Goal: Task Accomplishment & Management: Contribute content

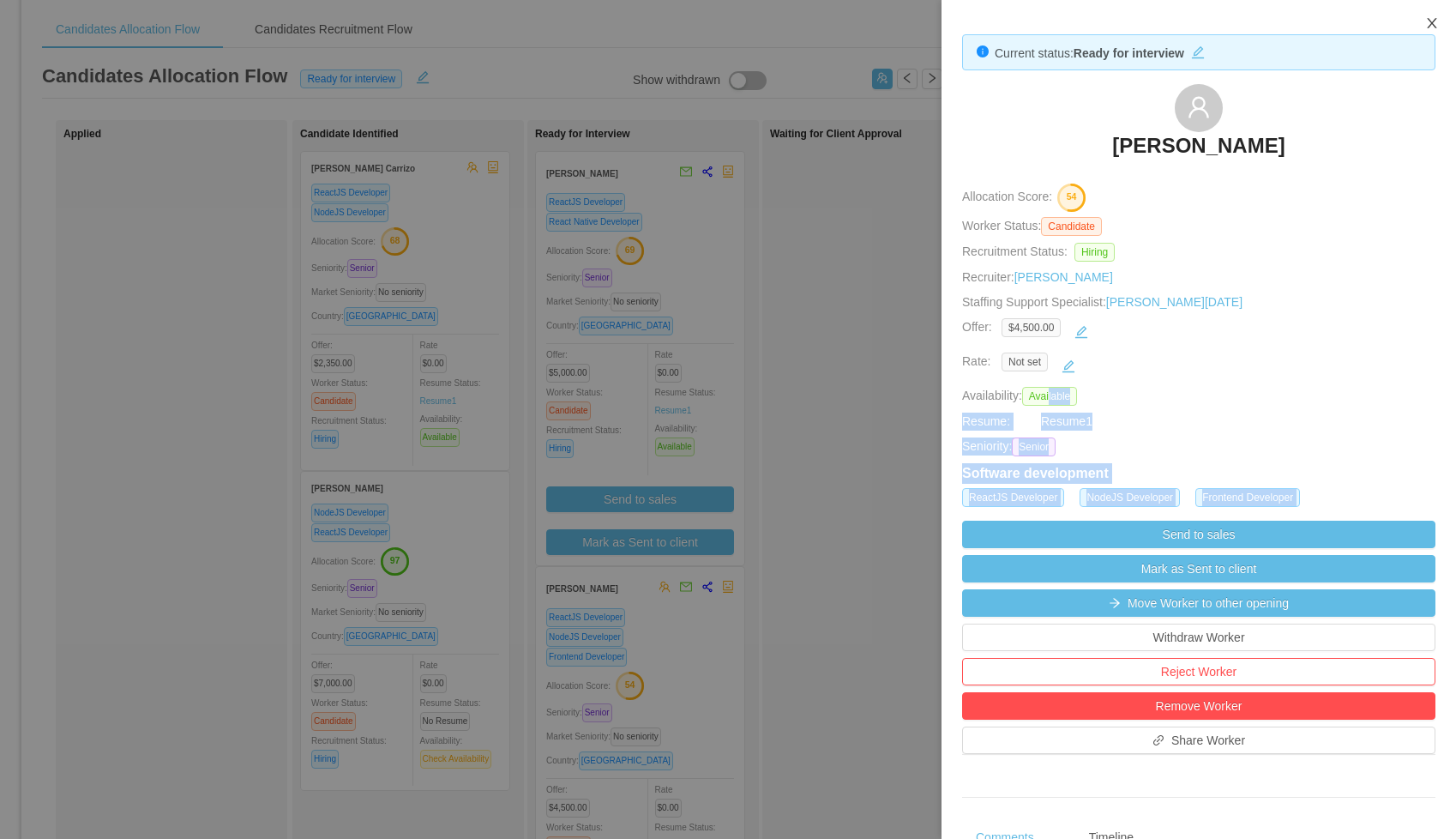
click at [1430, 28] on icon "icon: close" at bounding box center [1432, 23] width 14 height 14
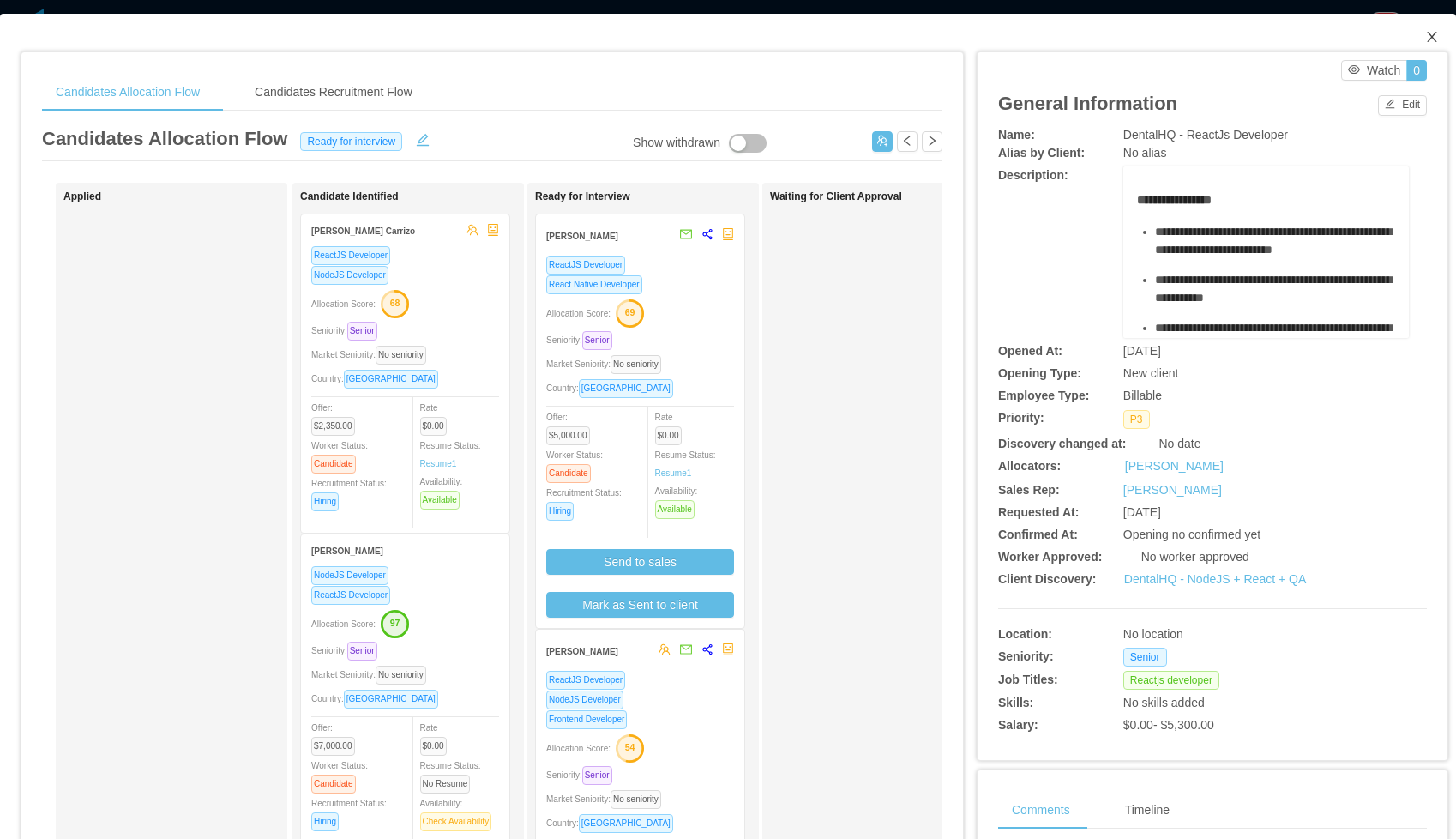
click at [1434, 37] on icon "icon: close" at bounding box center [1432, 37] width 14 height 14
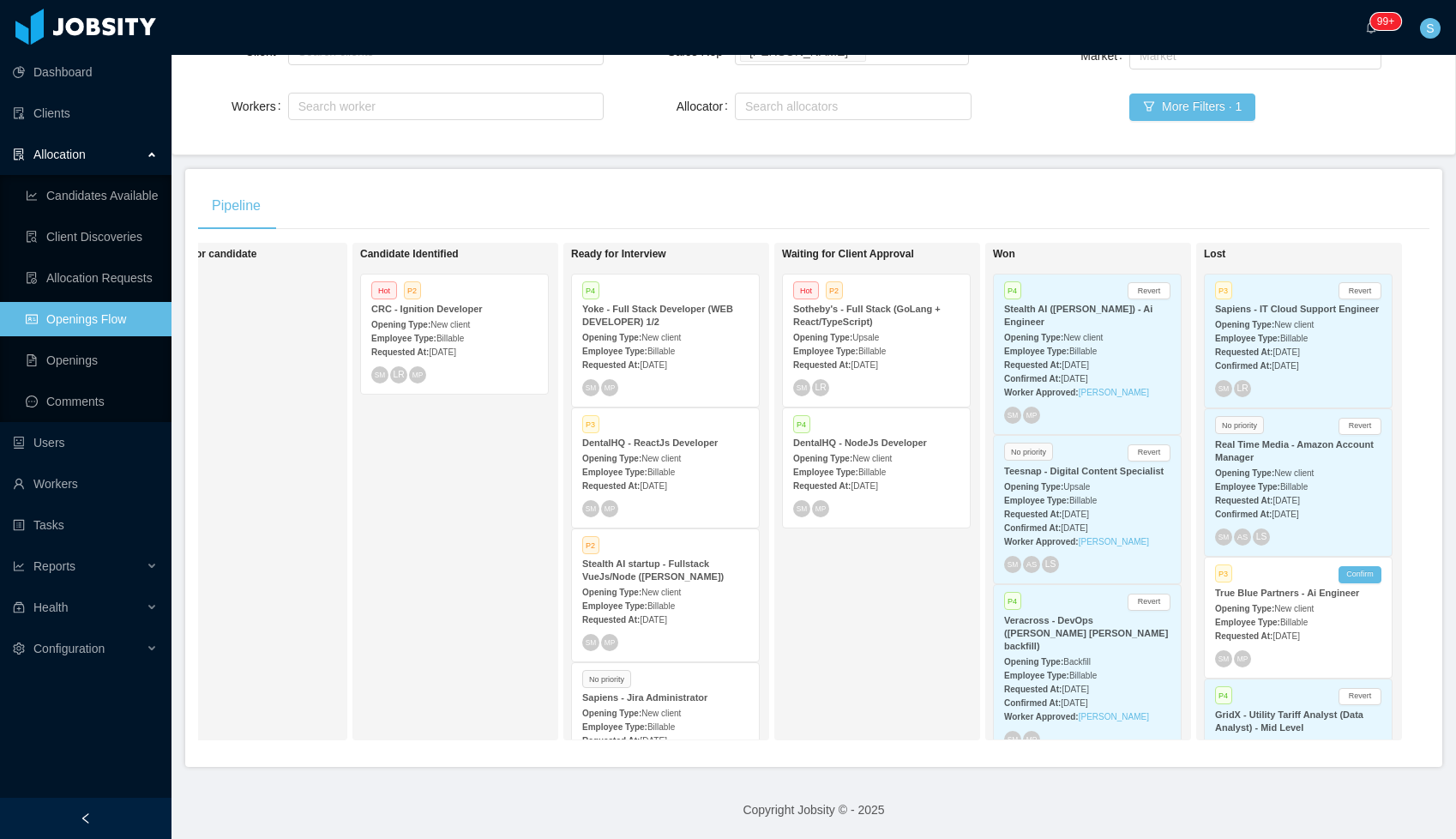
click at [859, 356] on div "Requested At: [DATE]" at bounding box center [875, 364] width 166 height 18
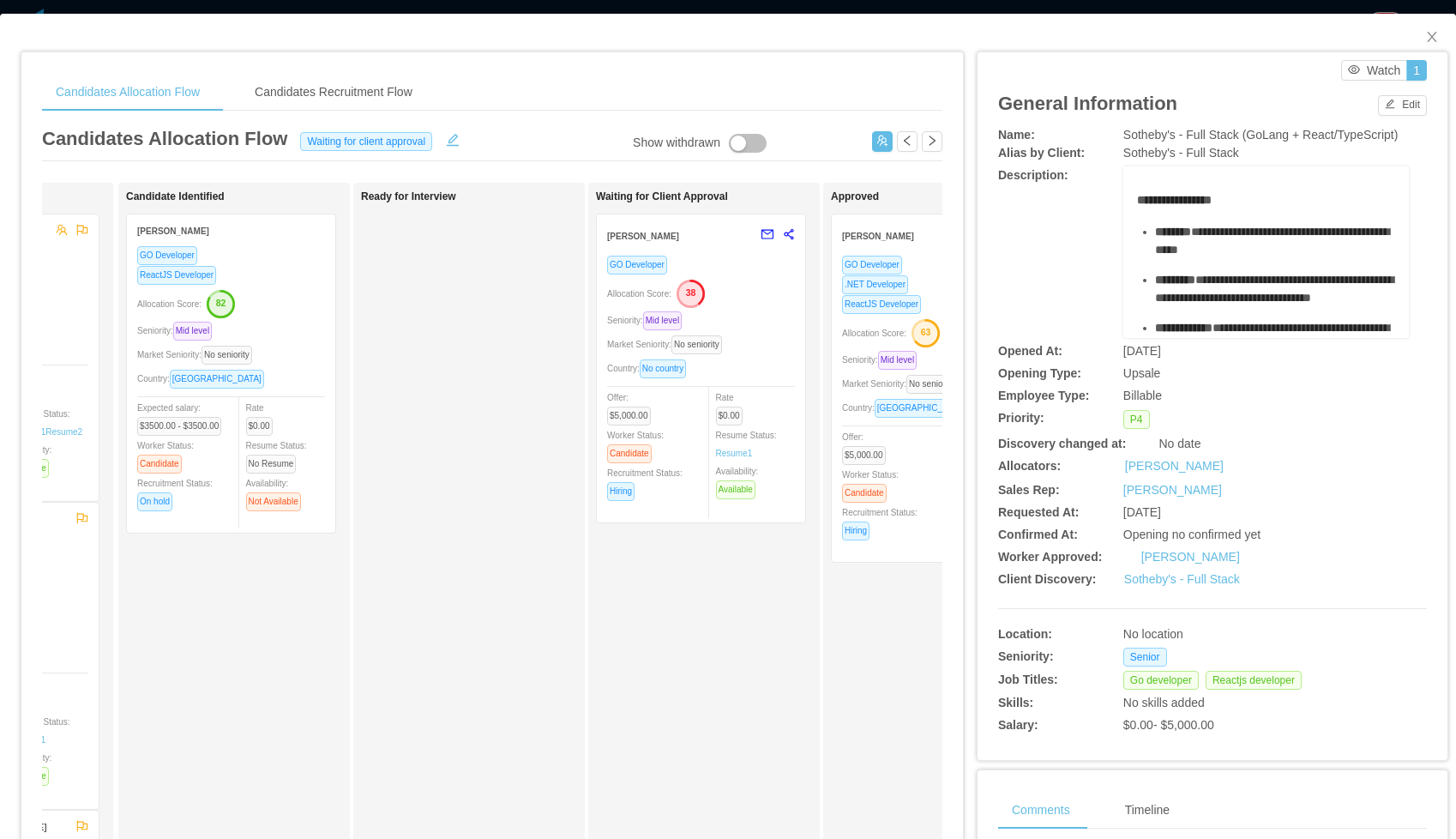
scroll to position [0, 326]
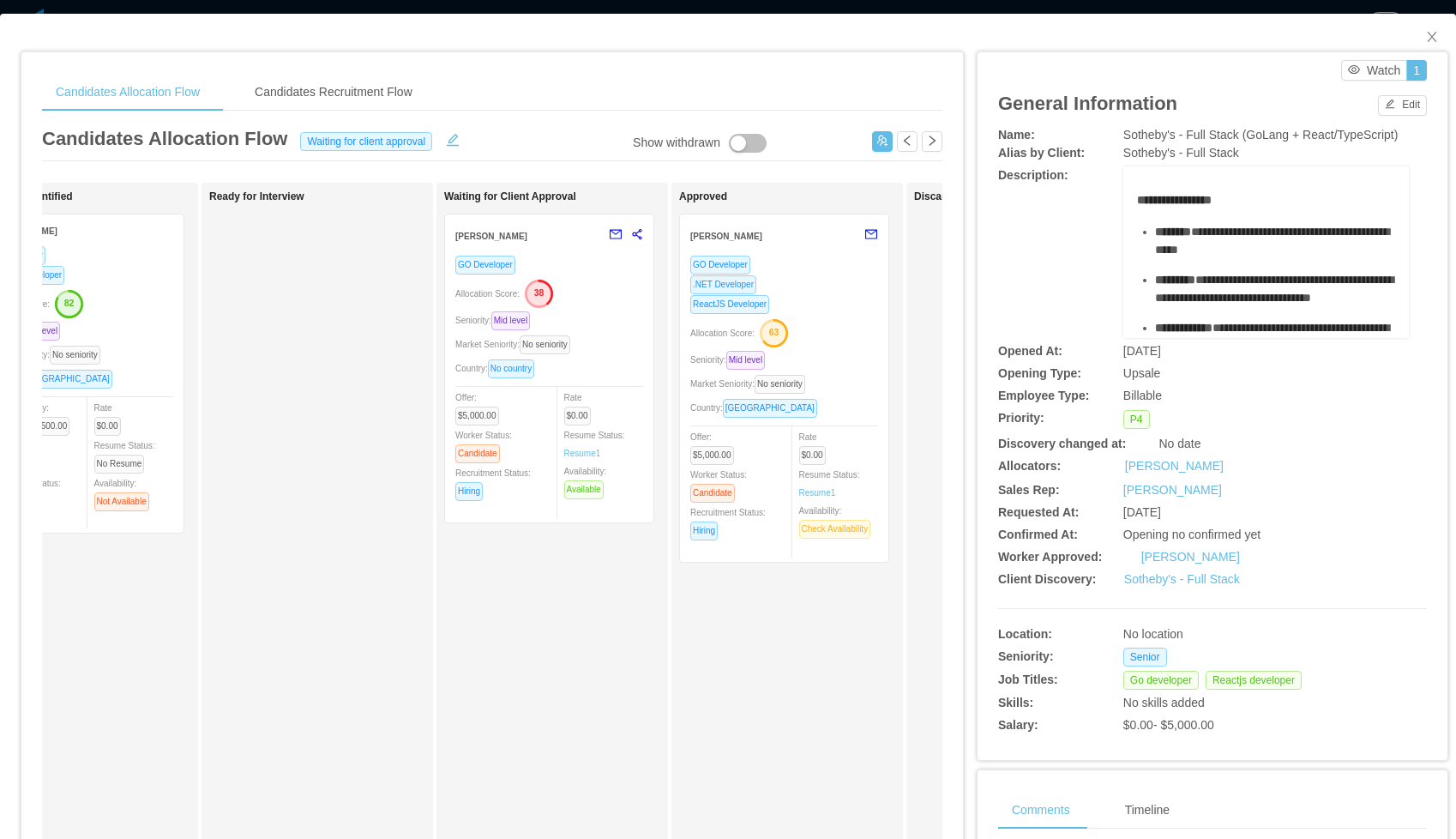
click at [831, 280] on div ".NET Developer" at bounding box center [783, 284] width 187 height 20
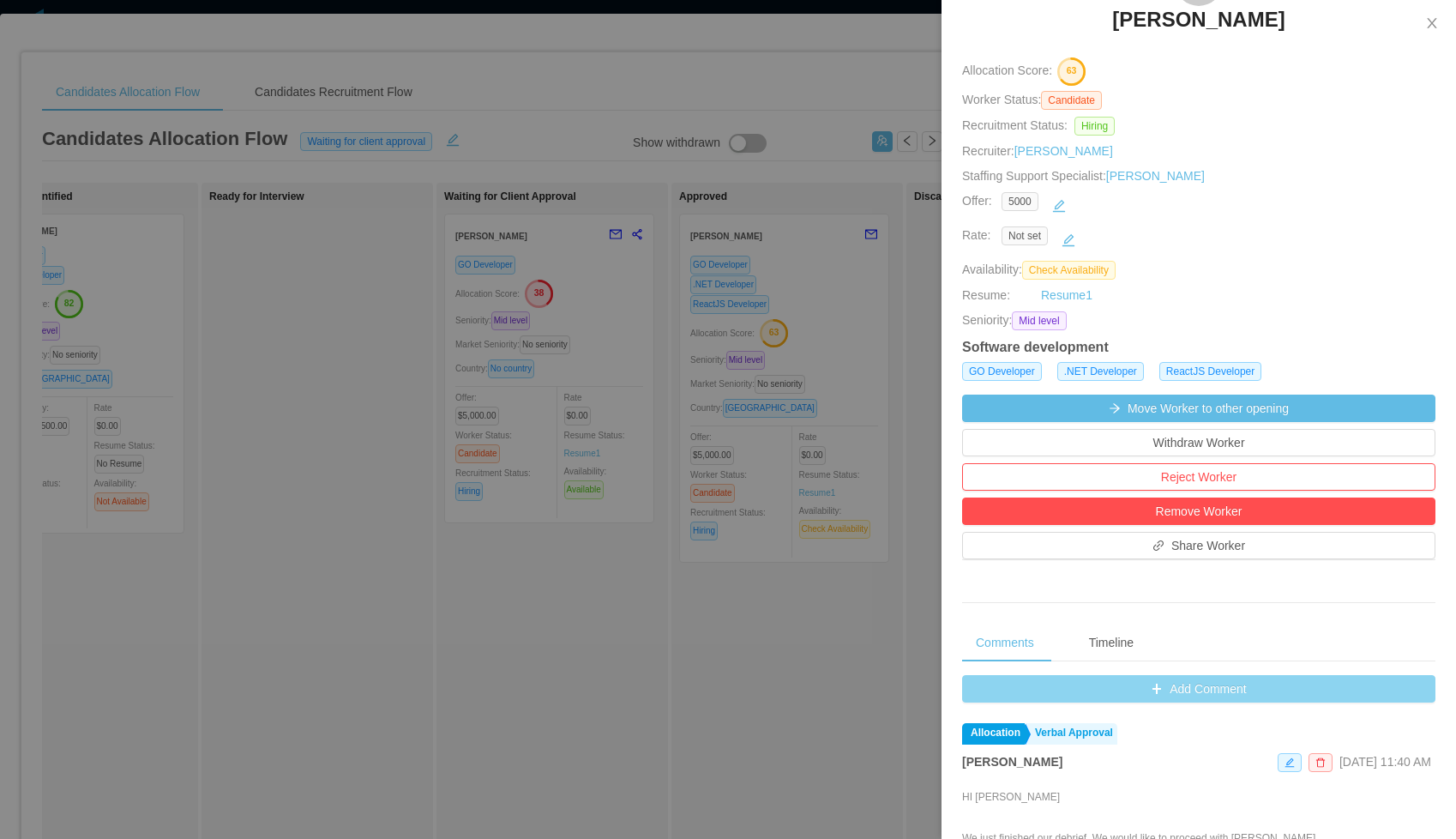
scroll to position [293, 0]
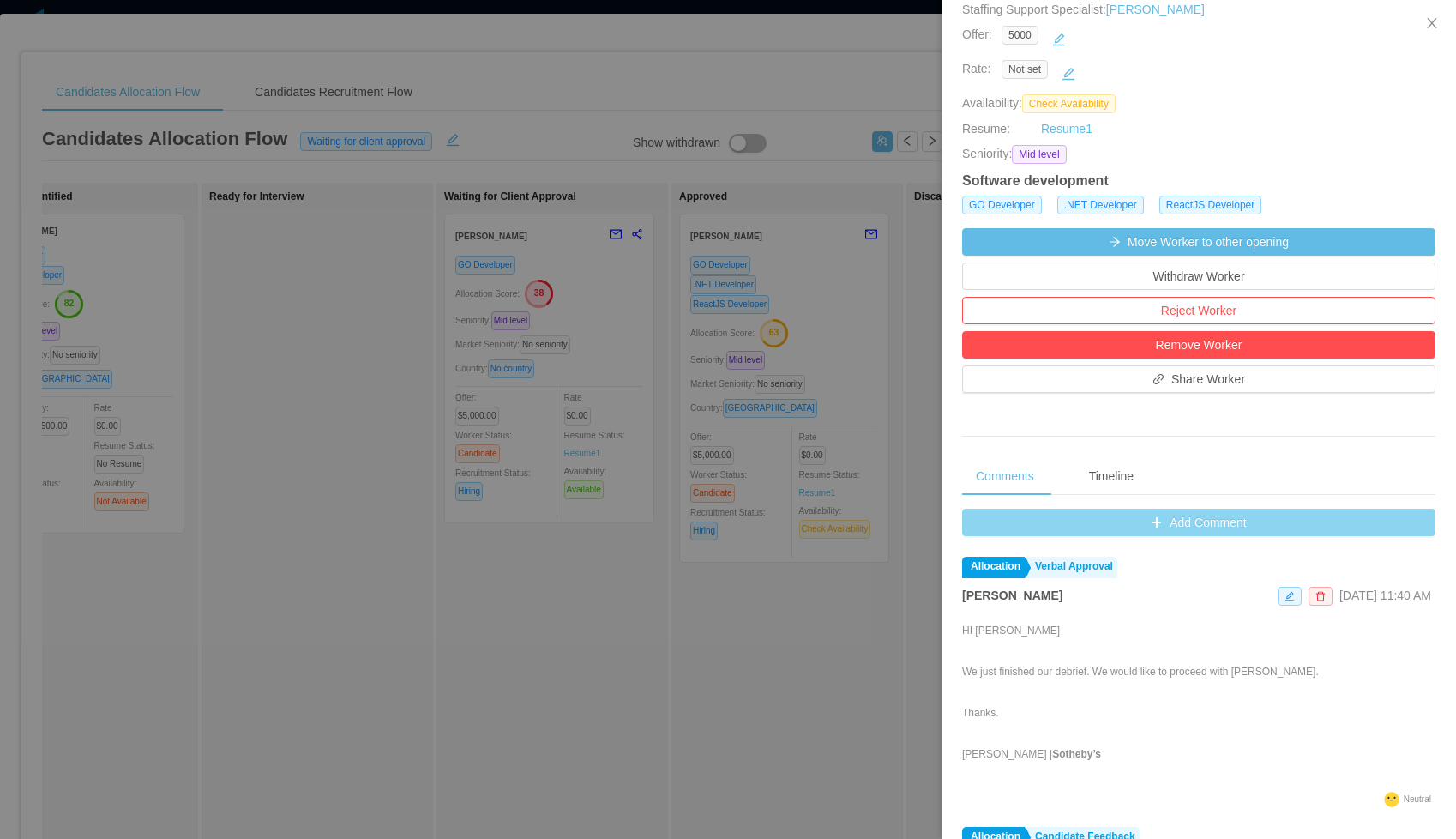
click at [1103, 536] on button "Add Comment" at bounding box center [1198, 522] width 473 height 28
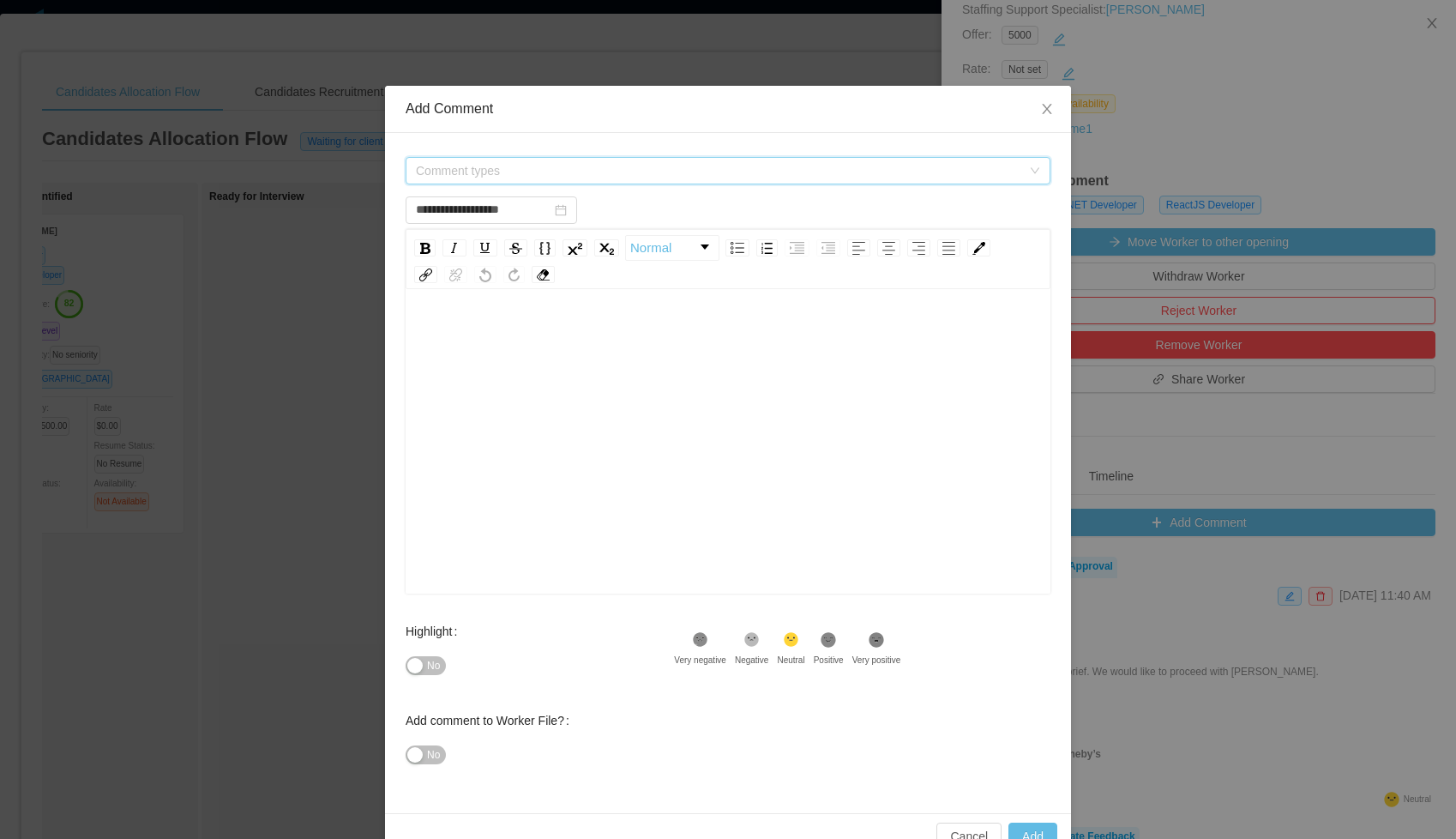
click at [480, 169] on span "Comment types" at bounding box center [718, 170] width 605 height 17
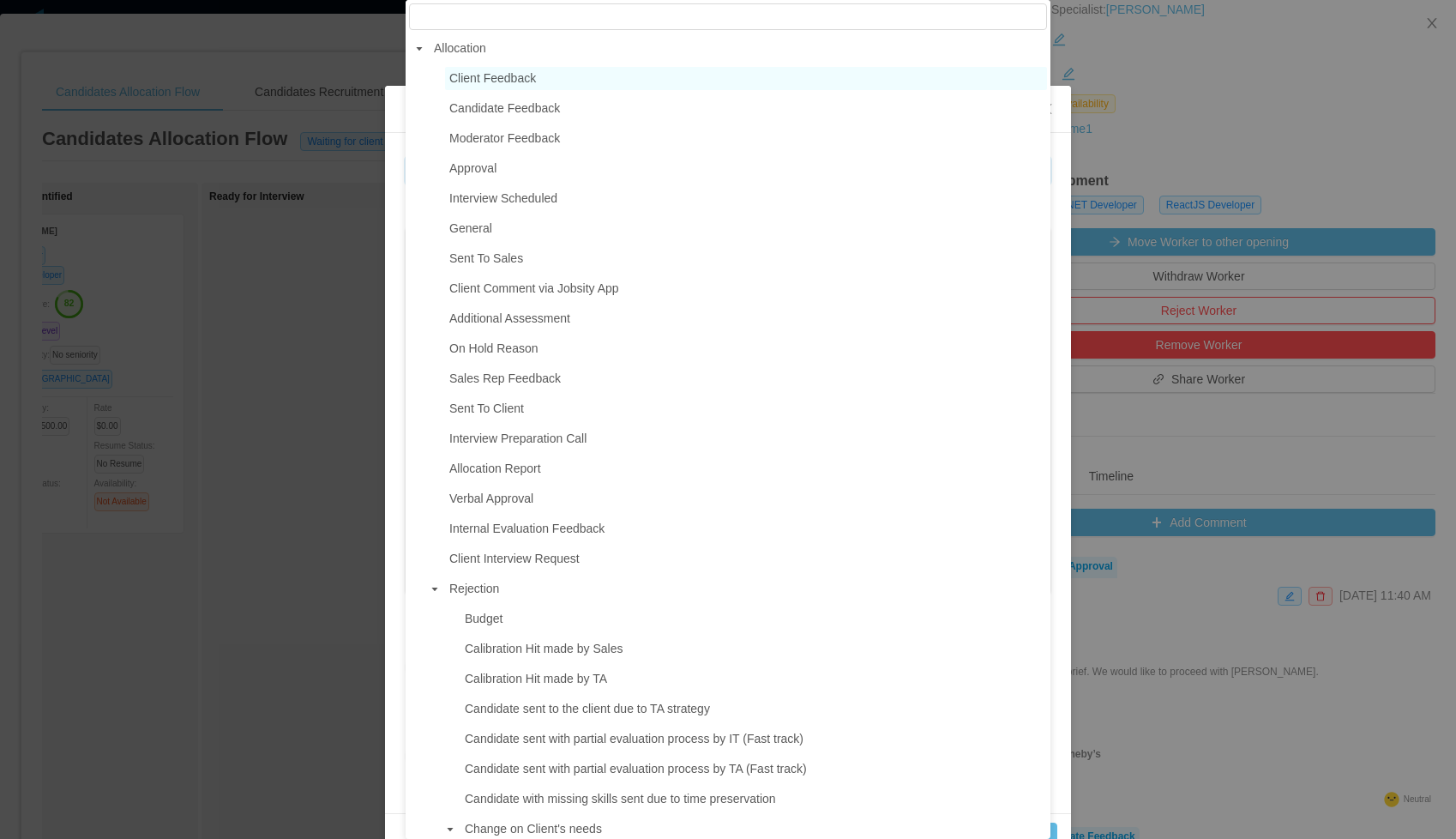
click at [511, 84] on span "Client Feedback" at bounding box center [492, 78] width 87 height 14
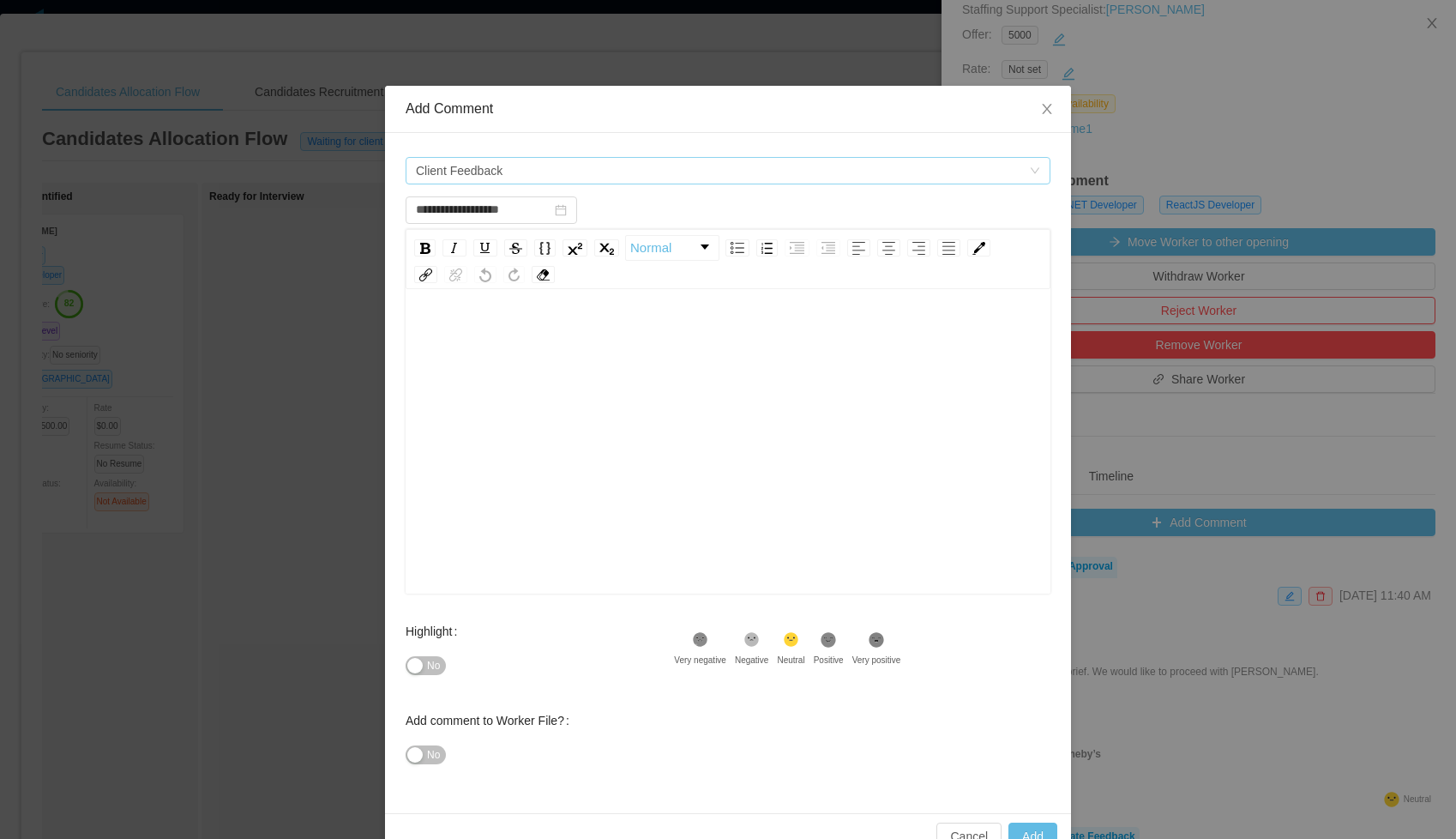
click at [531, 163] on span "Client Feedback" at bounding box center [722, 170] width 613 height 26
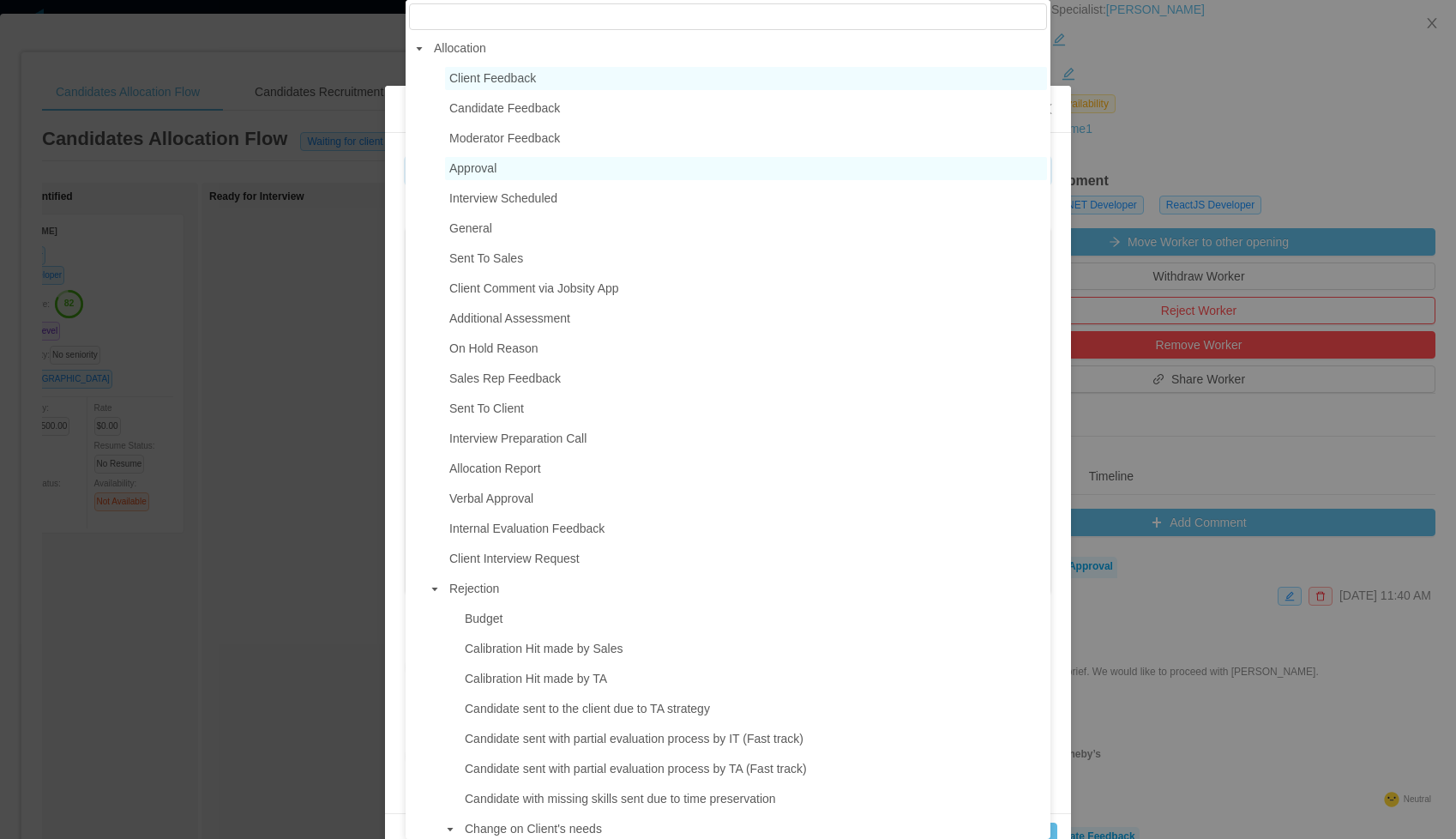
click at [494, 164] on span "Approval" at bounding box center [472, 168] width 47 height 14
type input "**********"
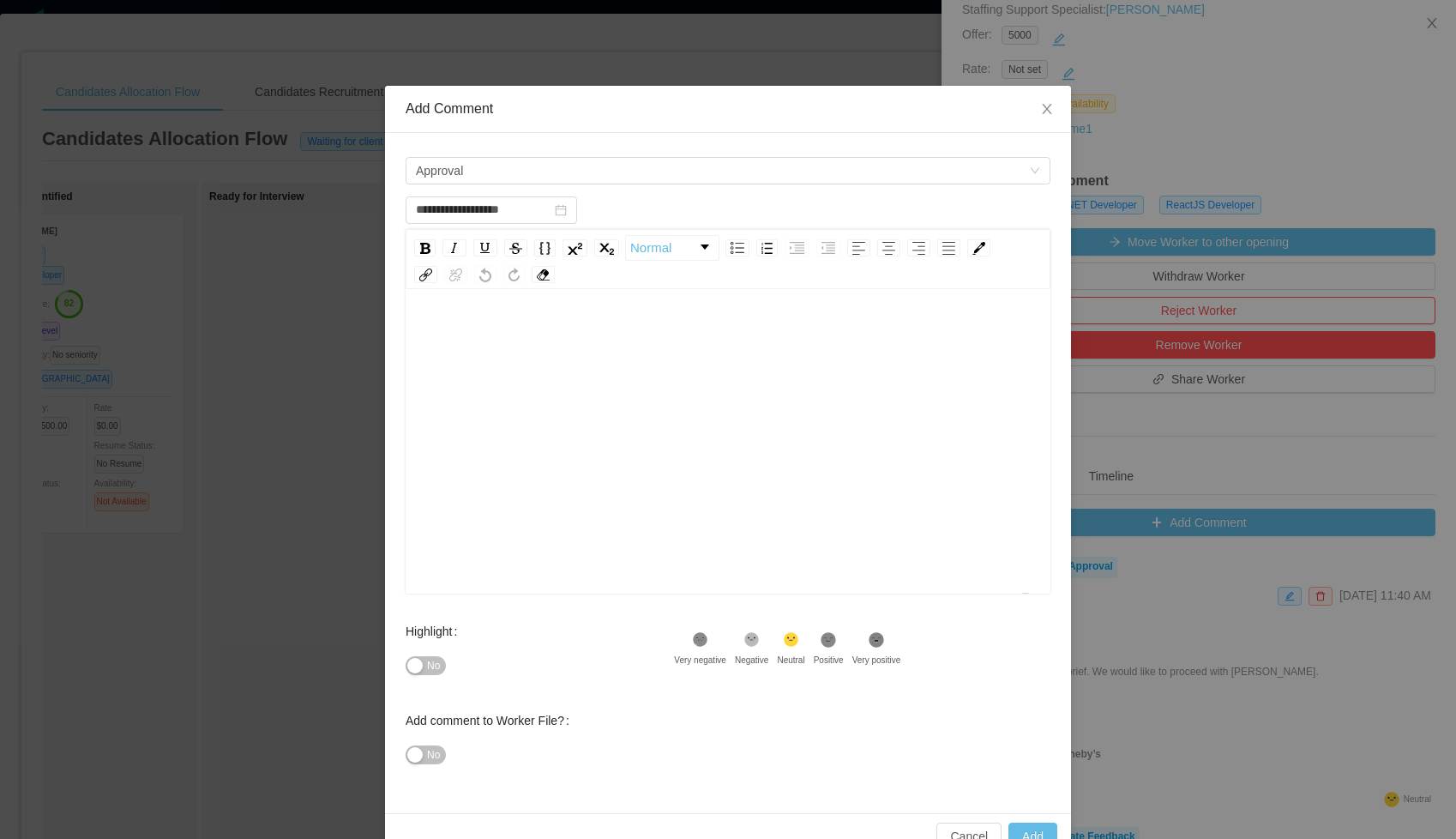
click at [497, 393] on div "To enrich screen reader interactions, please activate Accessibility in Grammarl…" at bounding box center [728, 468] width 618 height 300
drag, startPoint x: 1022, startPoint y: 834, endPoint x: 656, endPoint y: 362, distance: 597.3
click at [651, 414] on div "**********" at bounding box center [728, 472] width 685 height 773
type input "**********"
drag, startPoint x: 1035, startPoint y: 828, endPoint x: 767, endPoint y: 710, distance: 292.8
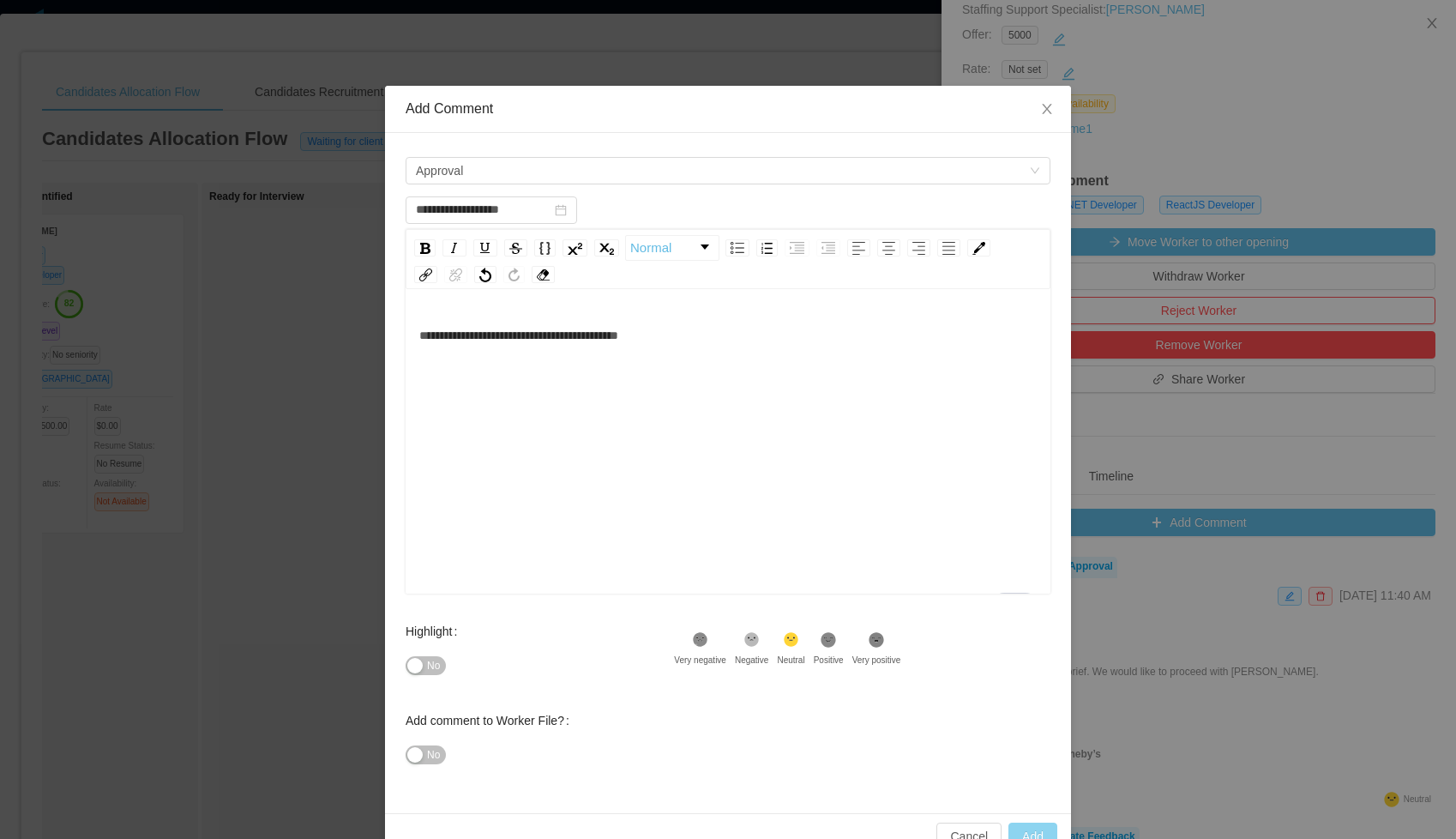
click at [1032, 825] on button "Add" at bounding box center [1032, 836] width 49 height 28
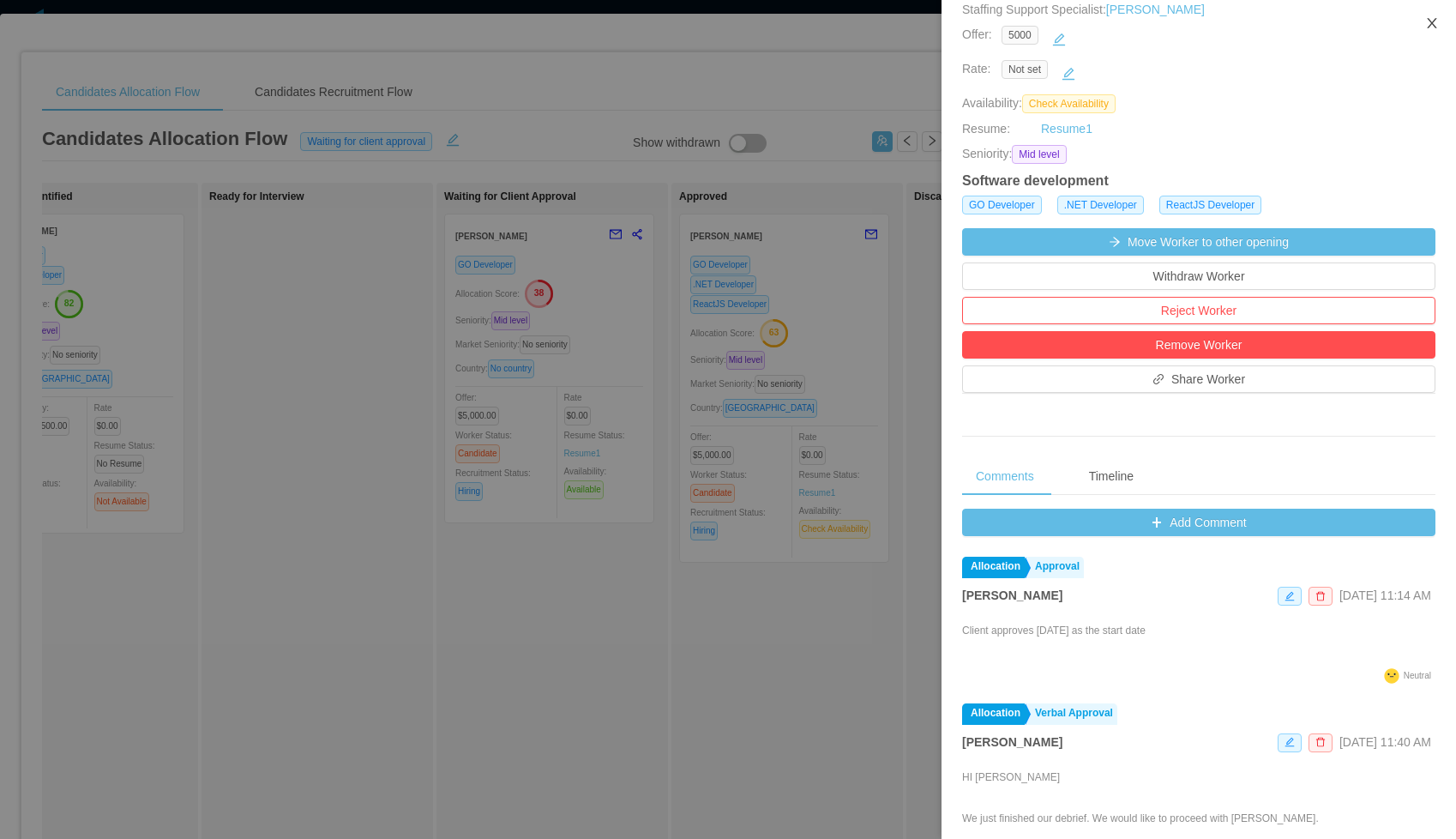
click at [1441, 20] on button "Close" at bounding box center [1432, 24] width 48 height 48
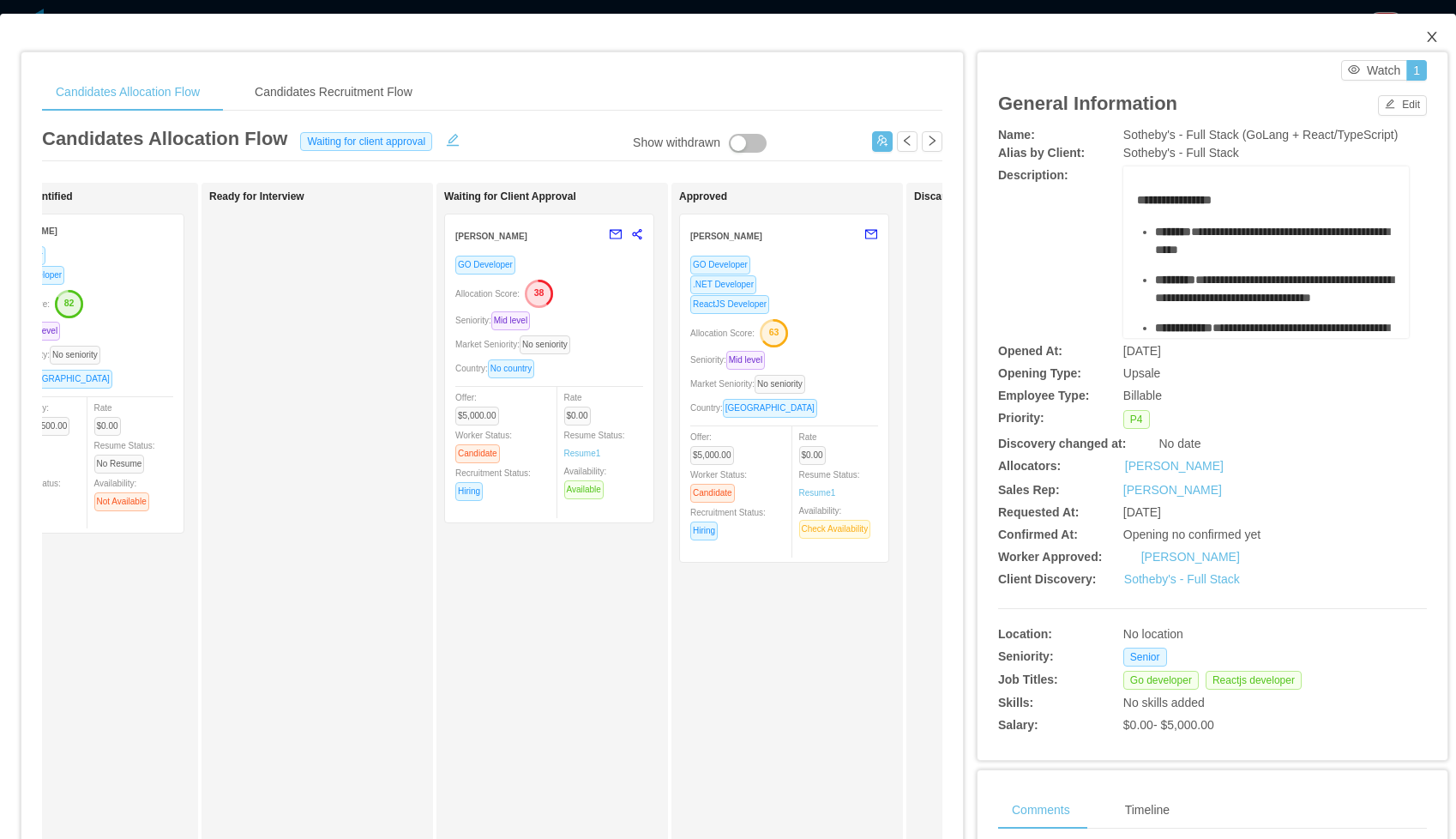
click at [1438, 42] on icon "icon: close" at bounding box center [1432, 37] width 14 height 14
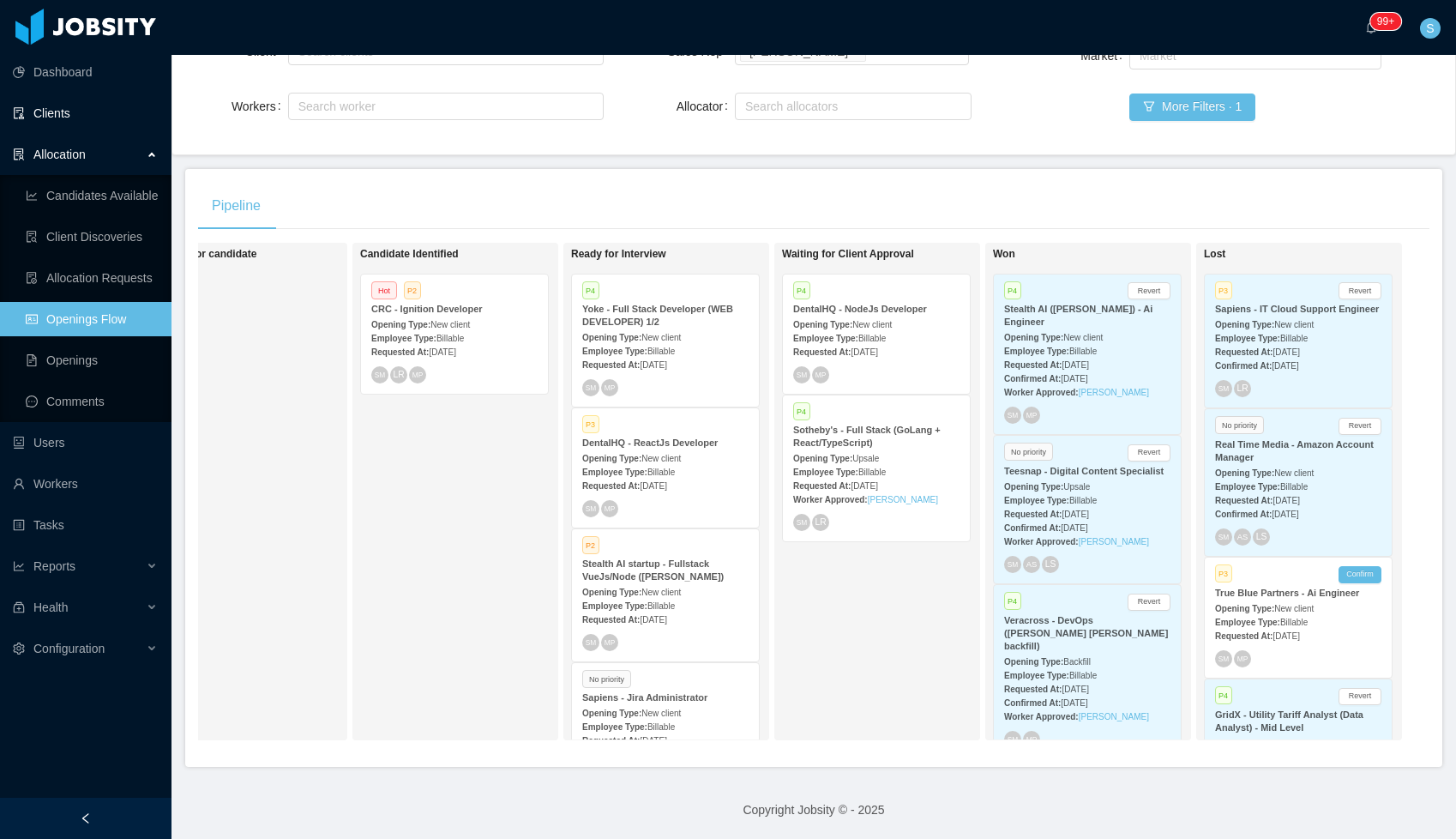
click at [49, 101] on link "Clients" at bounding box center [85, 114] width 144 height 34
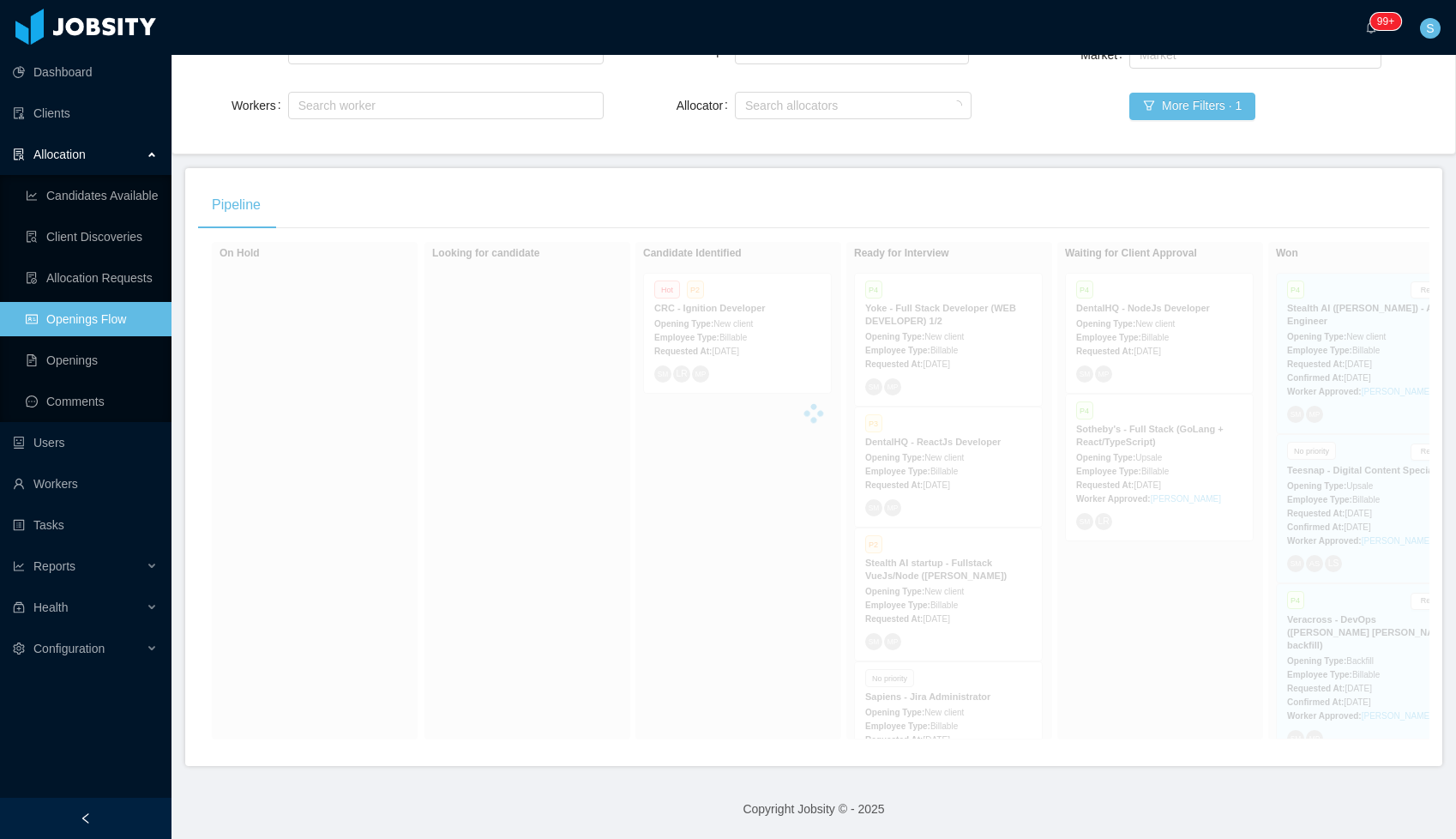
scroll to position [183, 0]
